Goal: Task Accomplishment & Management: Manage account settings

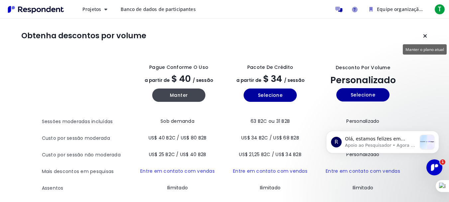
click at [427, 39] on button "Manter o plano atual" at bounding box center [424, 35] width 13 height 13
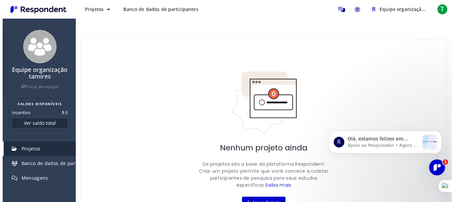
scroll to position [36, 0]
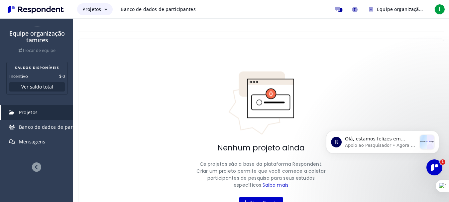
click at [105, 11] on icon "Navegação principal" at bounding box center [105, 9] width 3 height 5
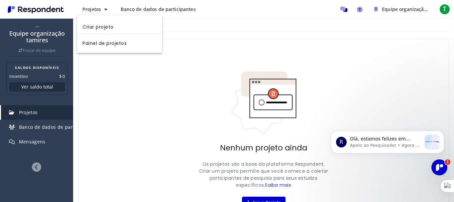
click at [442, 7] on md-backdrop at bounding box center [227, 101] width 454 height 202
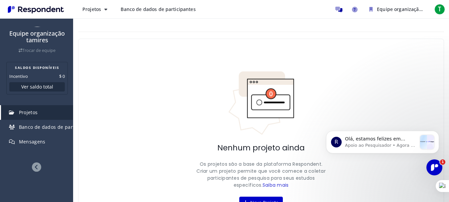
click at [442, 7] on span "T" at bounding box center [439, 9] width 11 height 11
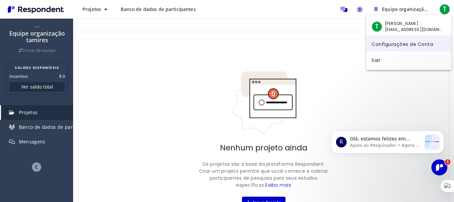
click at [408, 43] on font "Configurações de Conta" at bounding box center [401, 44] width 61 height 7
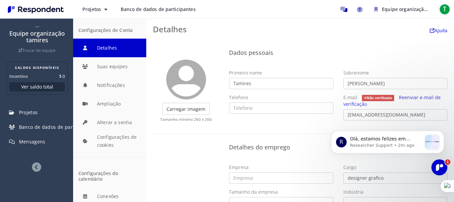
click at [446, 6] on font "T" at bounding box center [445, 9] width 4 height 9
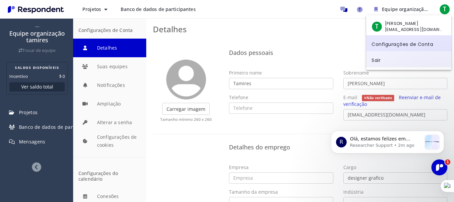
click at [389, 56] on link "Sair" at bounding box center [408, 59] width 85 height 16
